Goal: Navigation & Orientation: Find specific page/section

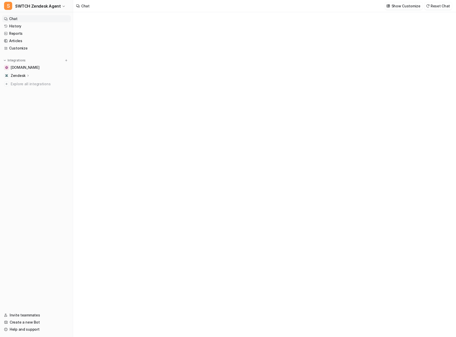
type textarea "**********"
click at [16, 25] on link "History" at bounding box center [36, 26] width 69 height 7
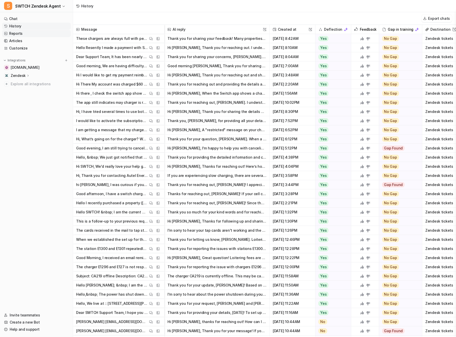
click at [16, 34] on link "Reports" at bounding box center [36, 33] width 69 height 7
